Goal: Task Accomplishment & Management: Complete application form

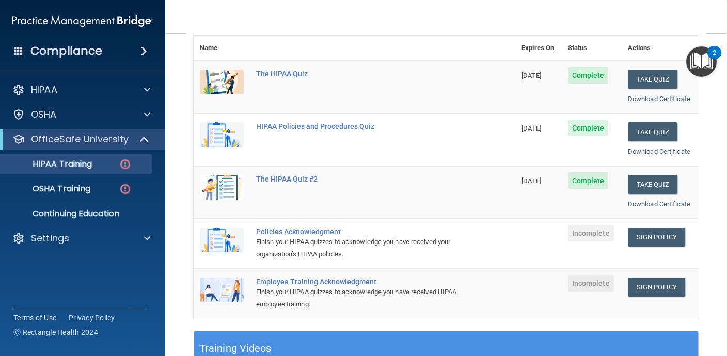
scroll to position [123, 0]
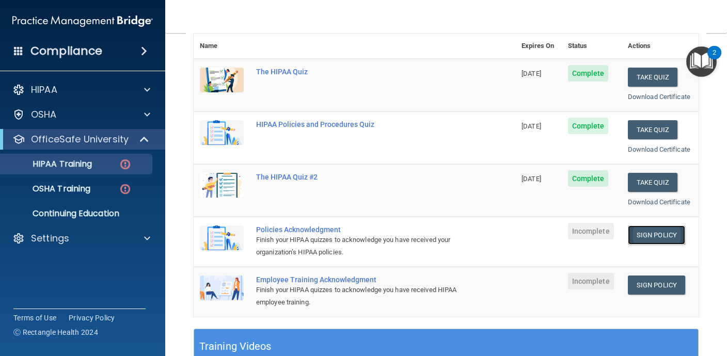
click at [652, 232] on link "Sign Policy" at bounding box center [656, 235] width 57 height 19
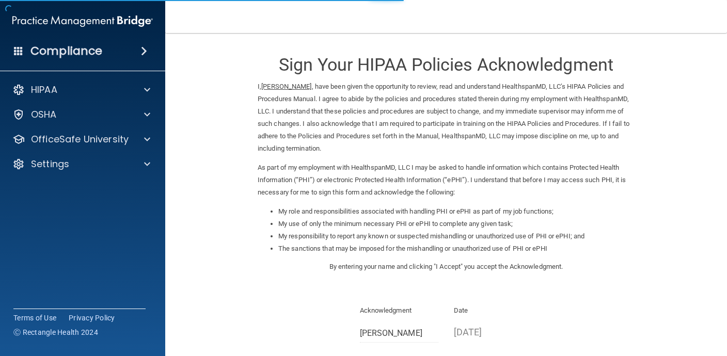
scroll to position [117, 0]
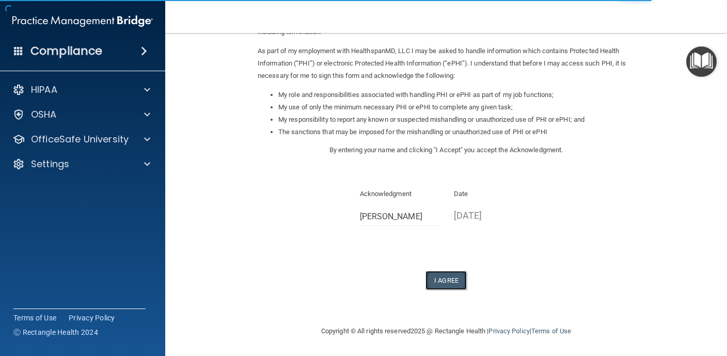
click at [432, 278] on button "I Agree" at bounding box center [445, 280] width 41 height 19
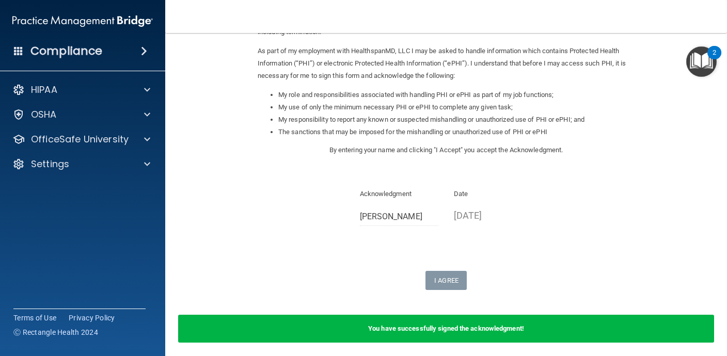
scroll to position [157, 0]
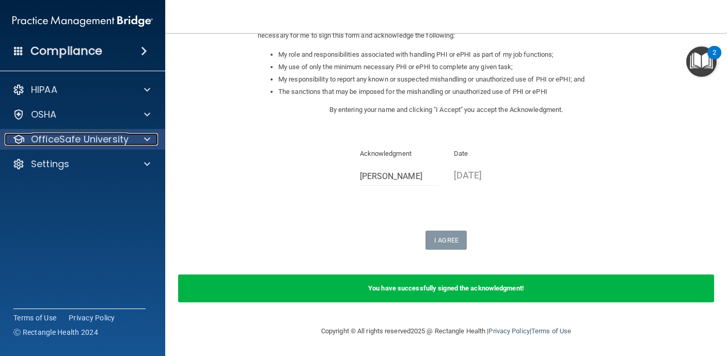
click at [87, 136] on p "OfficeSafe University" at bounding box center [80, 139] width 98 height 12
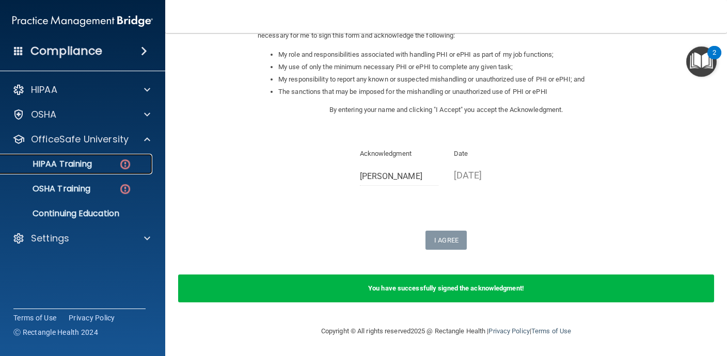
click at [80, 167] on p "HIPAA Training" at bounding box center [49, 164] width 85 height 10
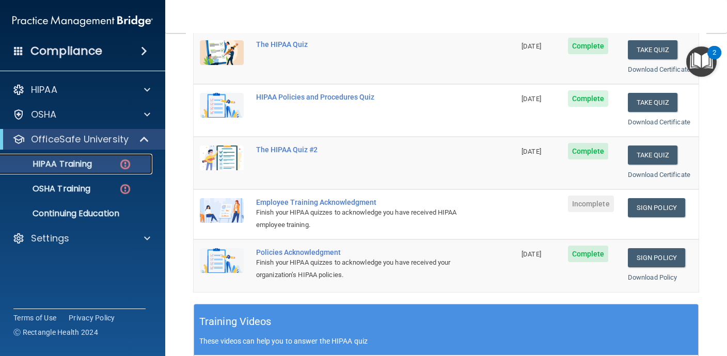
scroll to position [165, 0]
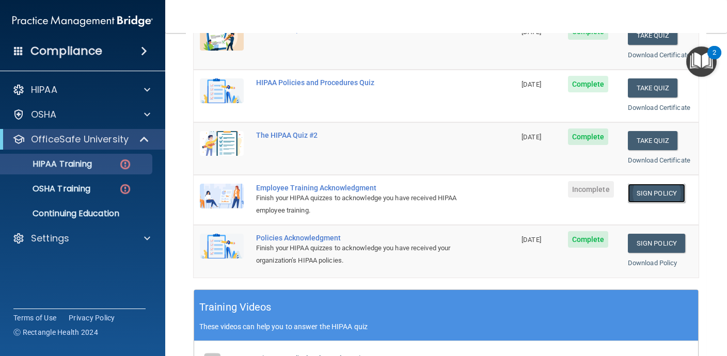
click at [648, 196] on link "Sign Policy" at bounding box center [656, 193] width 57 height 19
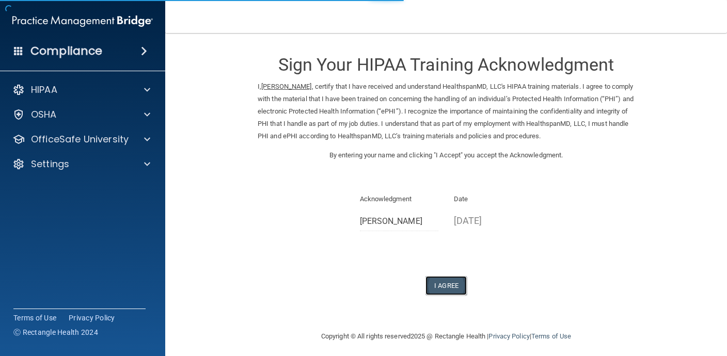
click at [459, 289] on button "I Agree" at bounding box center [445, 285] width 41 height 19
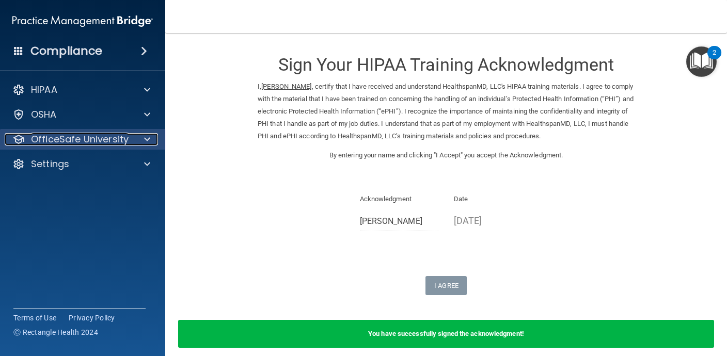
click at [54, 136] on p "OfficeSafe University" at bounding box center [80, 139] width 98 height 12
